Goal: Book appointment/travel/reservation

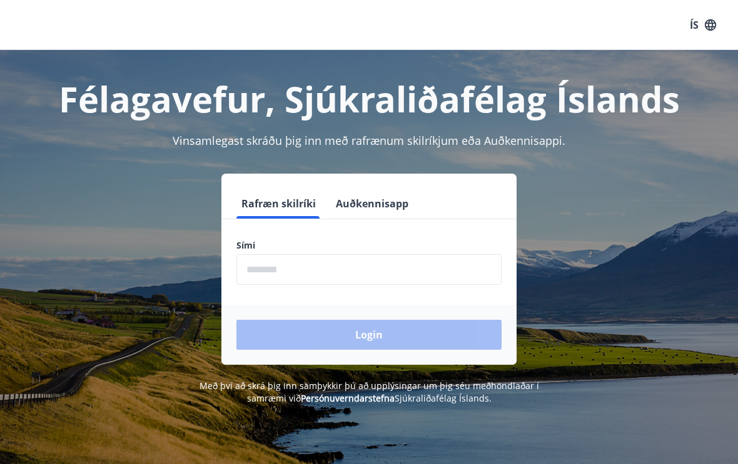
scroll to position [49, 0]
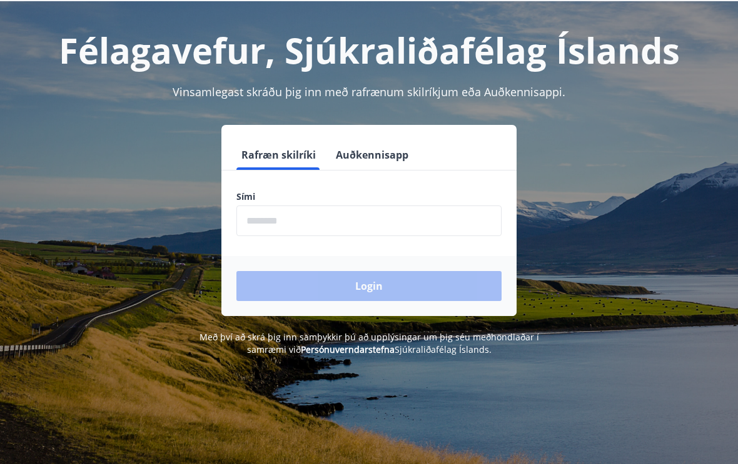
click at [319, 221] on input "phone" at bounding box center [368, 221] width 265 height 31
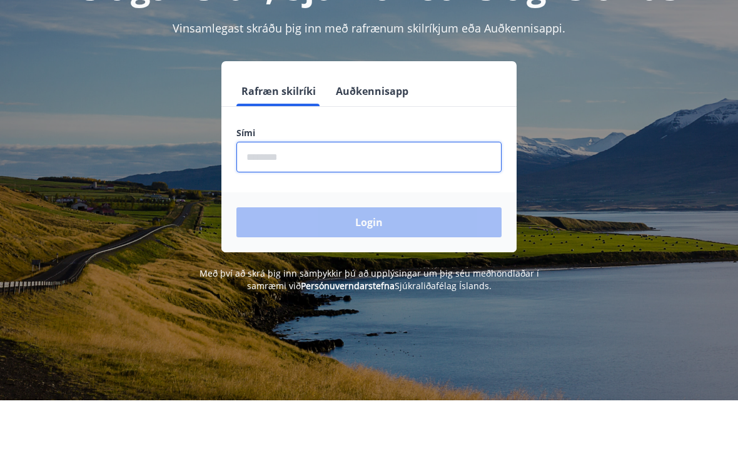
scroll to position [0, 0]
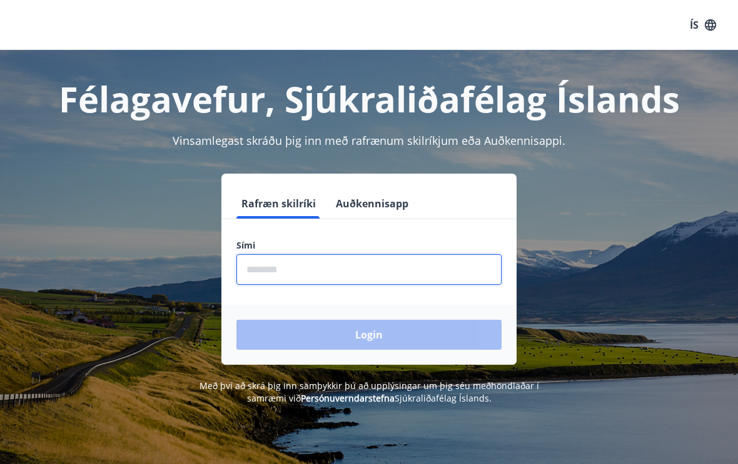
click at [302, 271] on input "phone" at bounding box center [368, 269] width 265 height 31
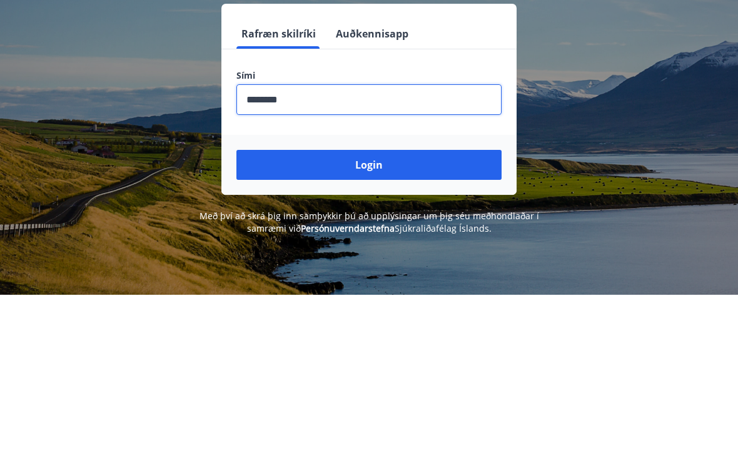
type input "********"
click at [379, 320] on button "Login" at bounding box center [368, 335] width 265 height 30
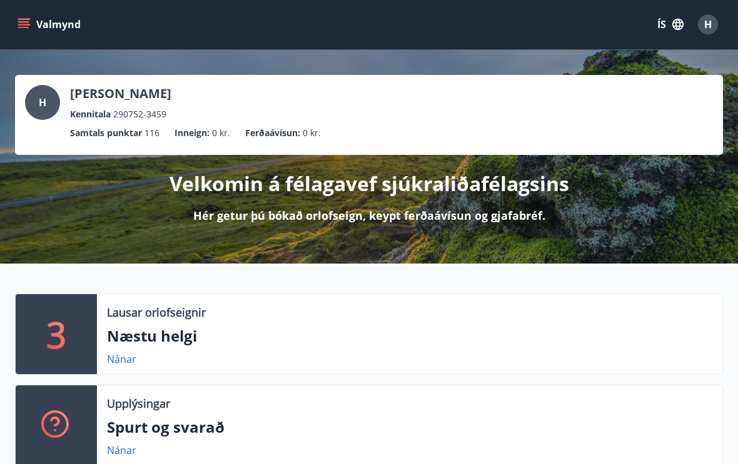
click at [101, 96] on p "[PERSON_NAME]" at bounding box center [120, 95] width 101 height 18
click at [106, 109] on p "Kennitala" at bounding box center [90, 115] width 41 height 14
click at [43, 104] on span "H" at bounding box center [43, 103] width 8 height 14
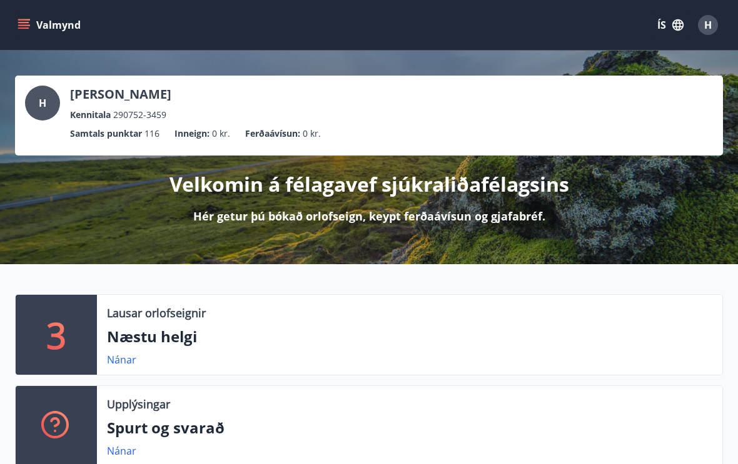
click at [31, 21] on button "Valmynd" at bounding box center [50, 25] width 71 height 23
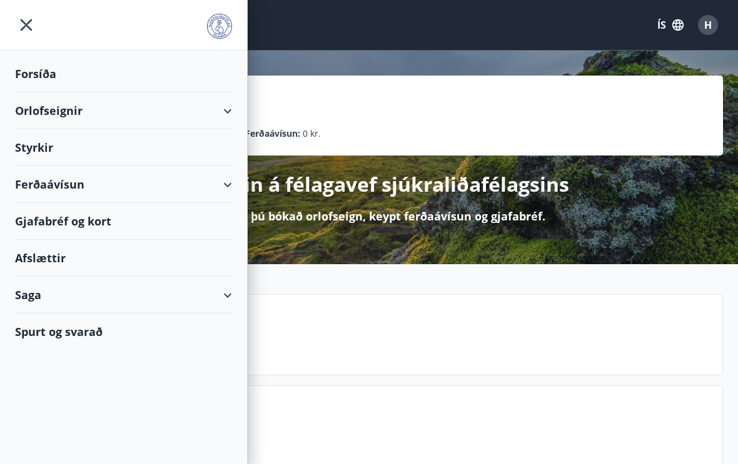
click at [27, 14] on icon "menu" at bounding box center [26, 25] width 23 height 23
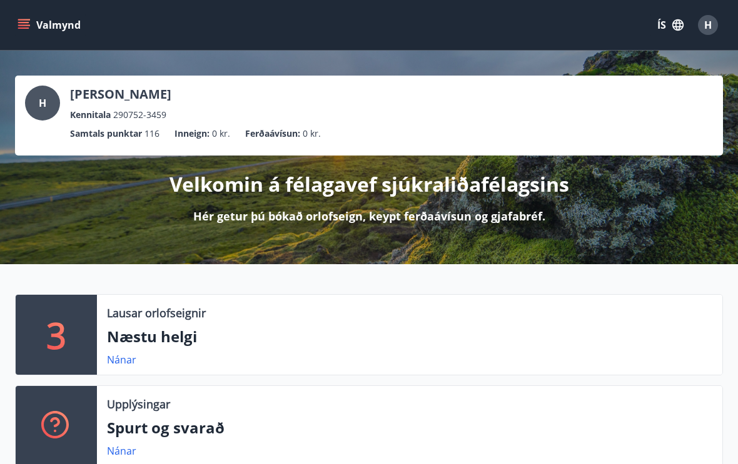
click at [368, 189] on p "Velkomin á félagavef sjúkraliðafélagsins" at bounding box center [368, 185] width 399 height 28
click at [361, 208] on p "Hér getur þú bókað orlofseign, keypt ferðaávísun og gjafabréf." at bounding box center [369, 216] width 352 height 16
click at [44, 104] on span "H" at bounding box center [43, 103] width 8 height 14
click at [423, 115] on div "H Hrefna Grétarsdóttir Kennitala 290752-3459" at bounding box center [369, 104] width 688 height 36
click at [28, 24] on icon "menu" at bounding box center [24, 25] width 13 height 13
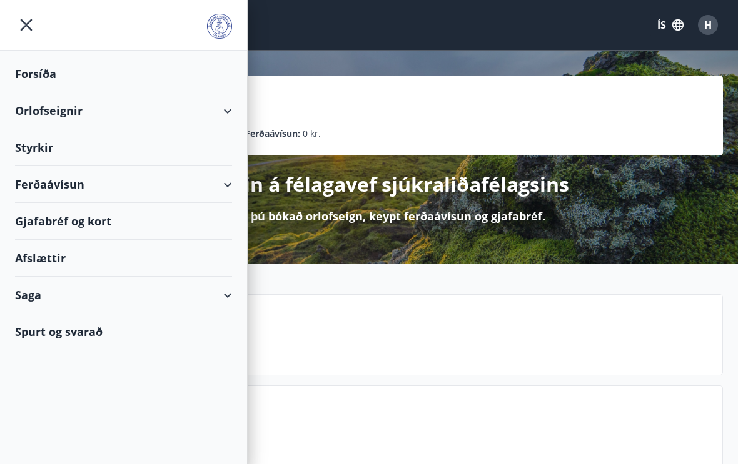
click at [71, 78] on div "Forsíða" at bounding box center [123, 74] width 217 height 37
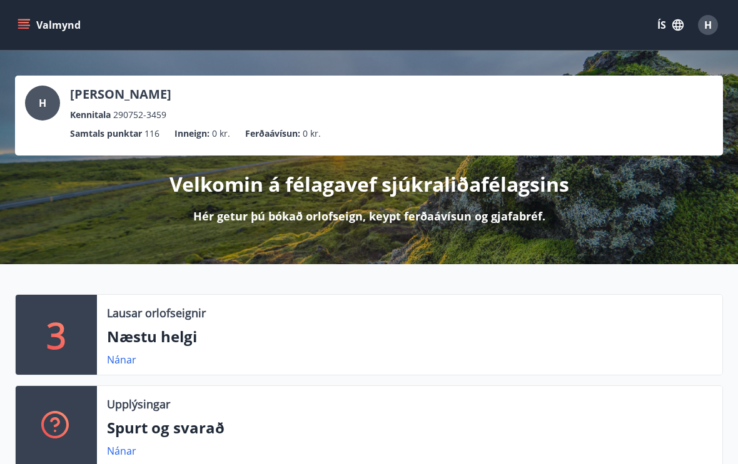
click at [24, 17] on button "Valmynd" at bounding box center [50, 25] width 71 height 23
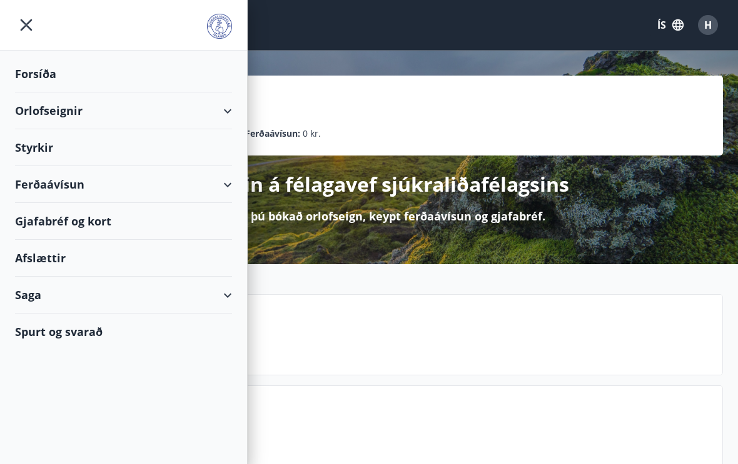
click at [36, 289] on div "Saga" at bounding box center [123, 295] width 217 height 37
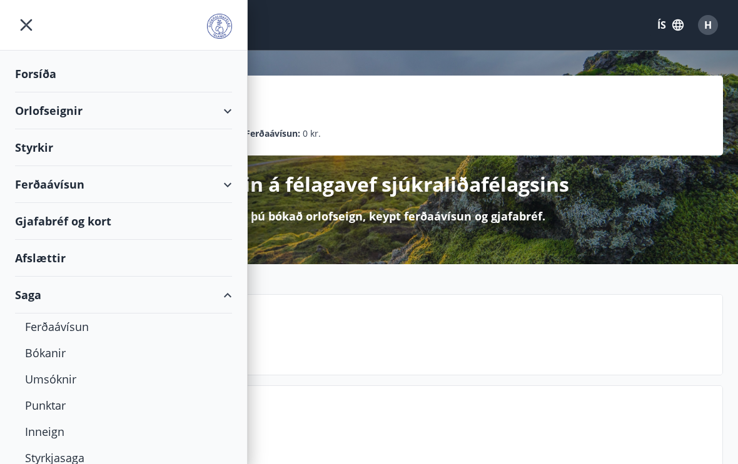
click at [53, 354] on div "Bókanir" at bounding box center [123, 353] width 197 height 26
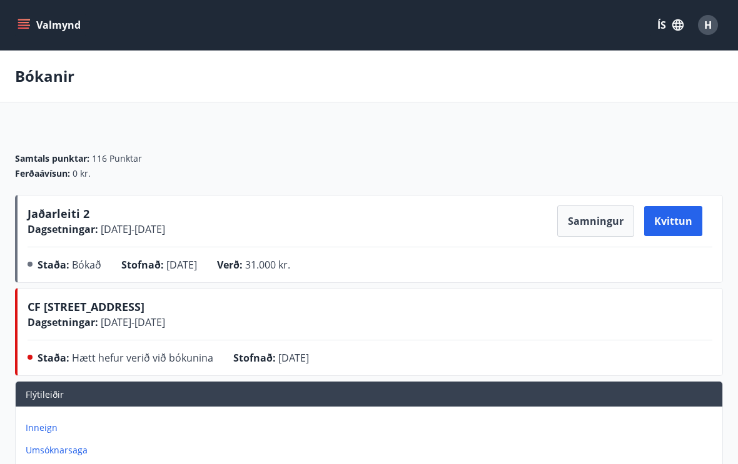
click at [594, 220] on button "Samningur" at bounding box center [595, 221] width 77 height 31
click at [598, 221] on button "Samningur" at bounding box center [595, 221] width 77 height 31
click at [79, 209] on span "Jaðarleiti 2" at bounding box center [59, 213] width 62 height 15
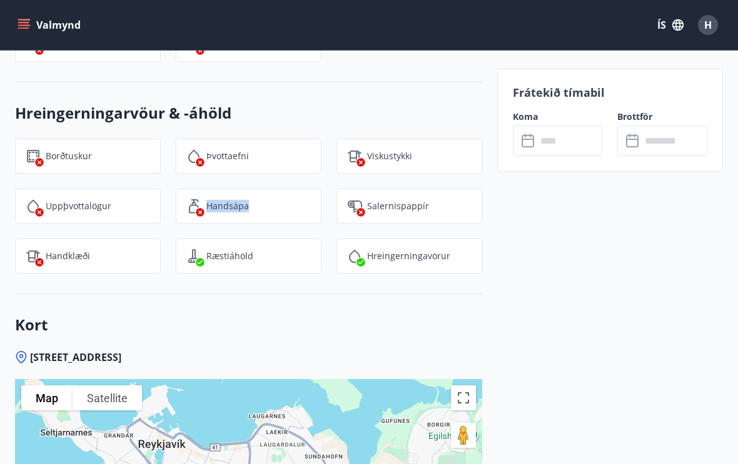
scroll to position [1867, 0]
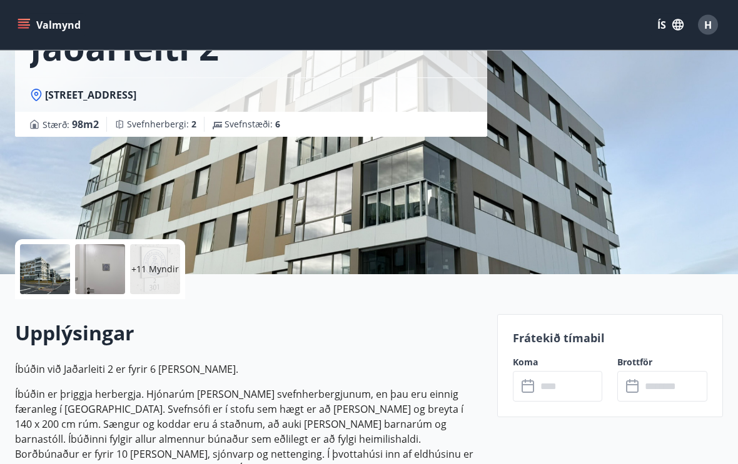
scroll to position [0, 0]
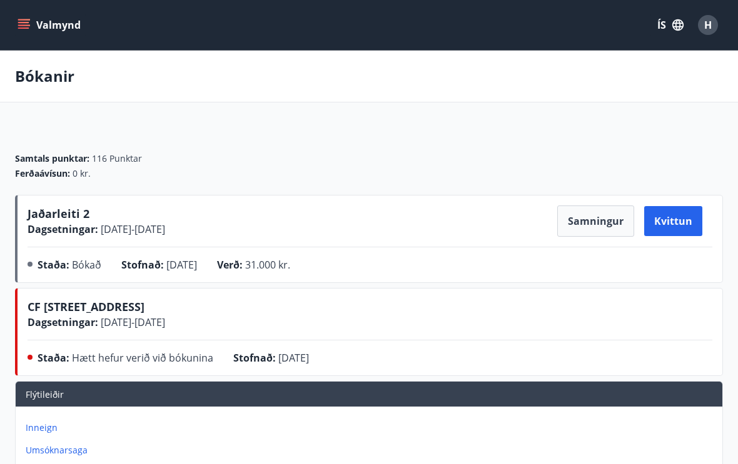
click at [51, 211] on span "Jaðarleiti 2" at bounding box center [59, 213] width 62 height 15
click at [604, 216] on button "Samningur" at bounding box center [595, 221] width 77 height 31
click at [671, 221] on button "Kvittun" at bounding box center [673, 221] width 58 height 30
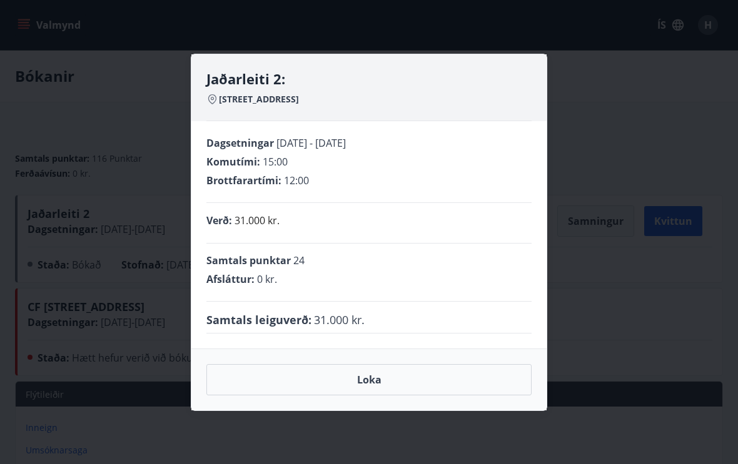
click at [675, 221] on div "Jaðarleiti 2: Jaðarleiti 2 - 103 Reykjavík Dagsetningar 21.08.2025 - 28.08.2025…" at bounding box center [369, 232] width 738 height 464
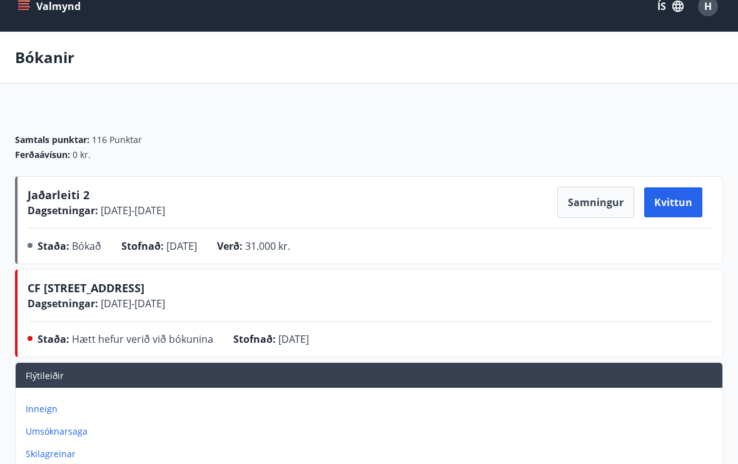
scroll to position [13, 0]
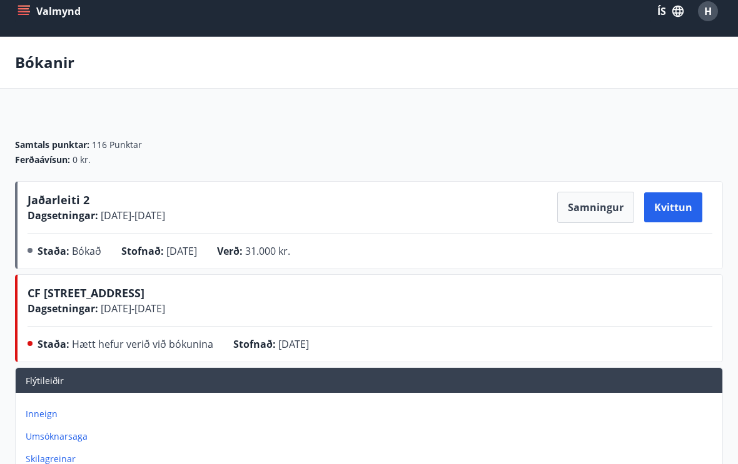
click at [681, 207] on button "Kvittun" at bounding box center [673, 208] width 58 height 30
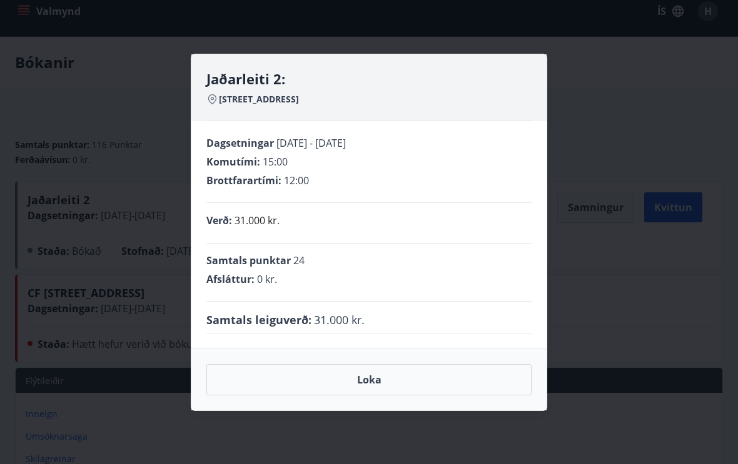
click at [366, 389] on button "Loka" at bounding box center [368, 379] width 325 height 31
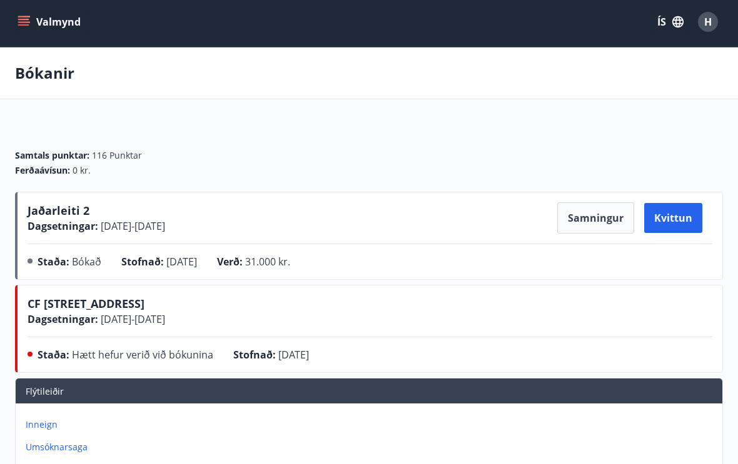
scroll to position [0, 0]
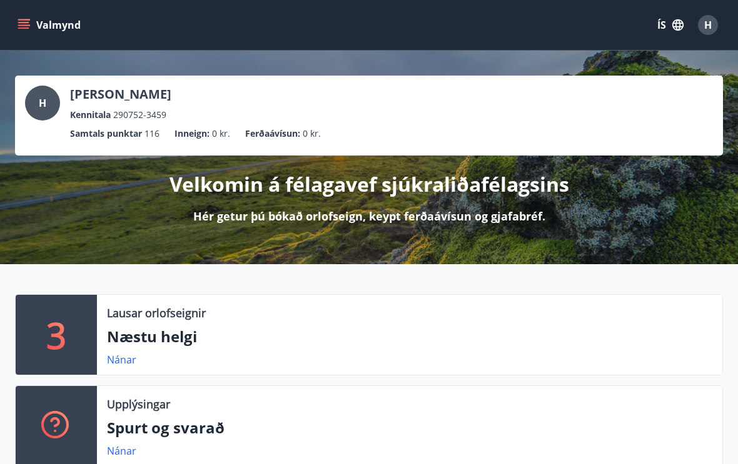
click at [137, 337] on p "Næstu helgi" at bounding box center [409, 336] width 605 height 21
click at [168, 312] on p "Lausar orlofseignir" at bounding box center [156, 313] width 99 height 16
click at [119, 361] on link "Nánar" at bounding box center [121, 360] width 29 height 14
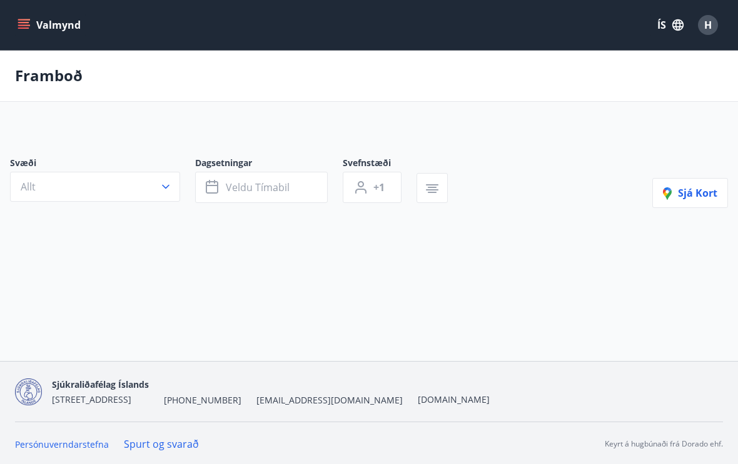
type input "*"
